Goal: Transaction & Acquisition: Purchase product/service

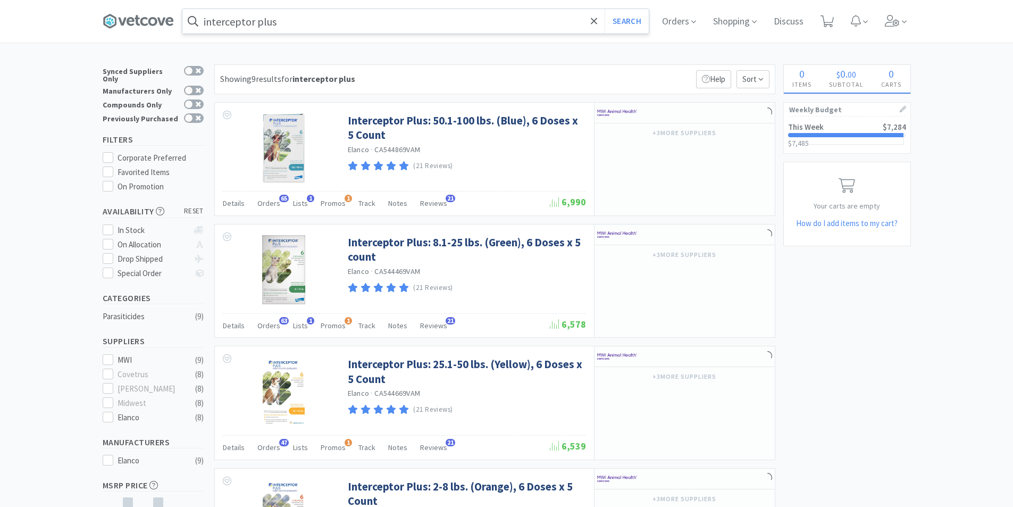
click at [290, 22] on input "interceptor plus" at bounding box center [415, 21] width 466 height 24
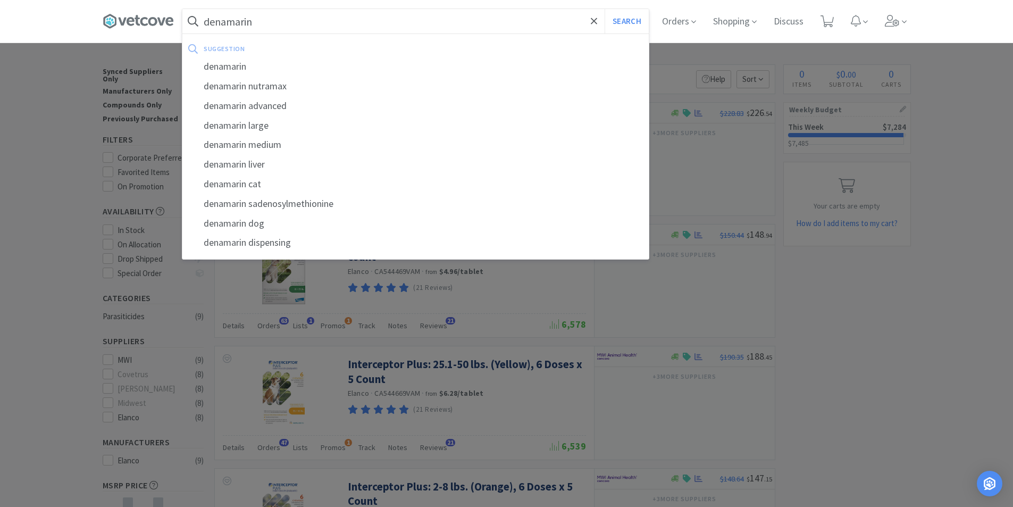
type input "denamarin"
click at [604, 9] on button "Search" at bounding box center [626, 21] width 44 height 24
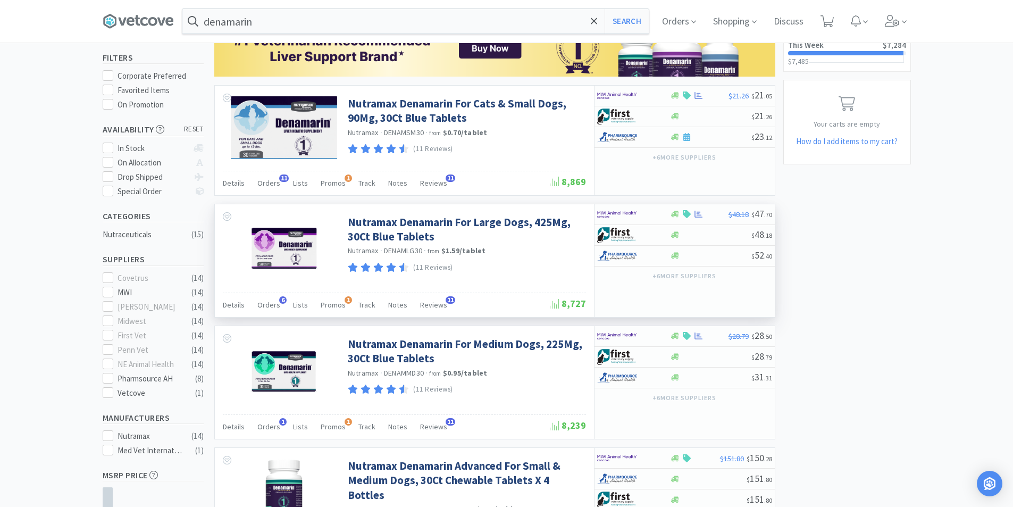
scroll to position [106, 0]
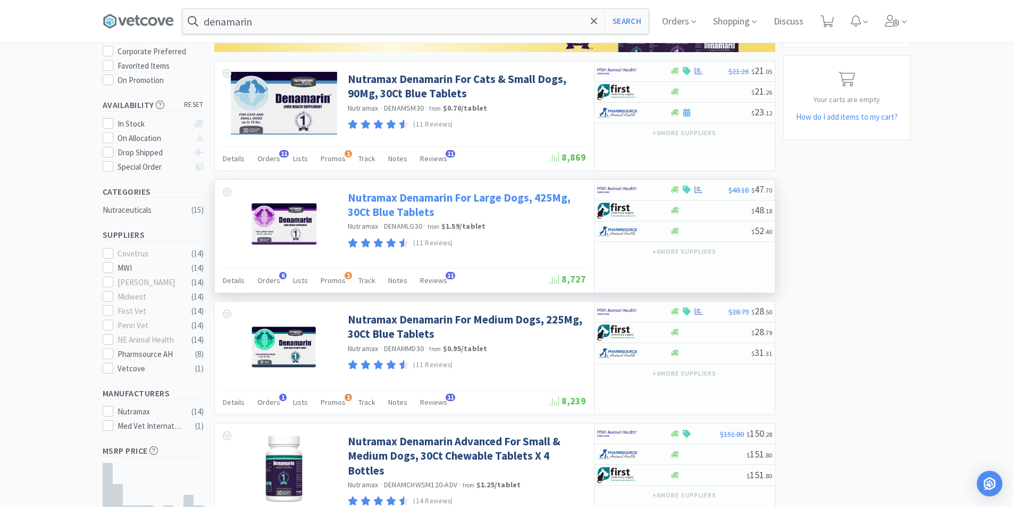
click at [528, 198] on link "Nutramax Denamarin For Large Dogs, 425Mg, 30Ct Blue Tablets" at bounding box center [466, 204] width 236 height 29
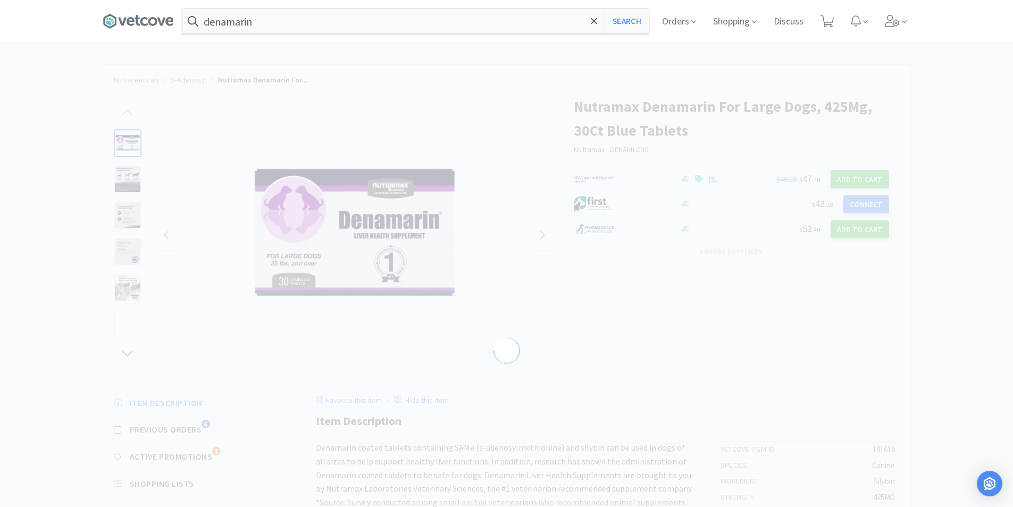
select select "191616"
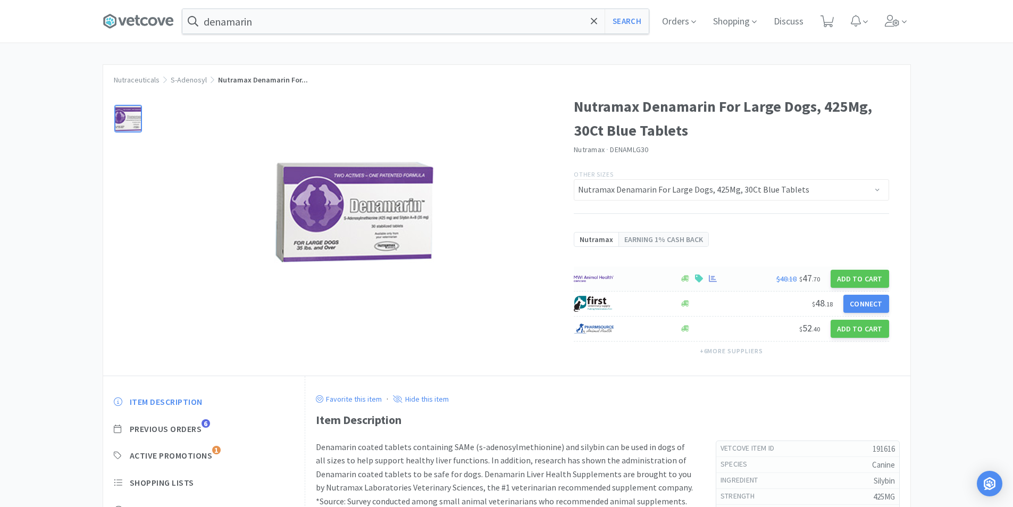
click at [627, 278] on div at bounding box center [621, 279] width 95 height 18
select select "1"
